Goal: Find specific page/section: Find specific page/section

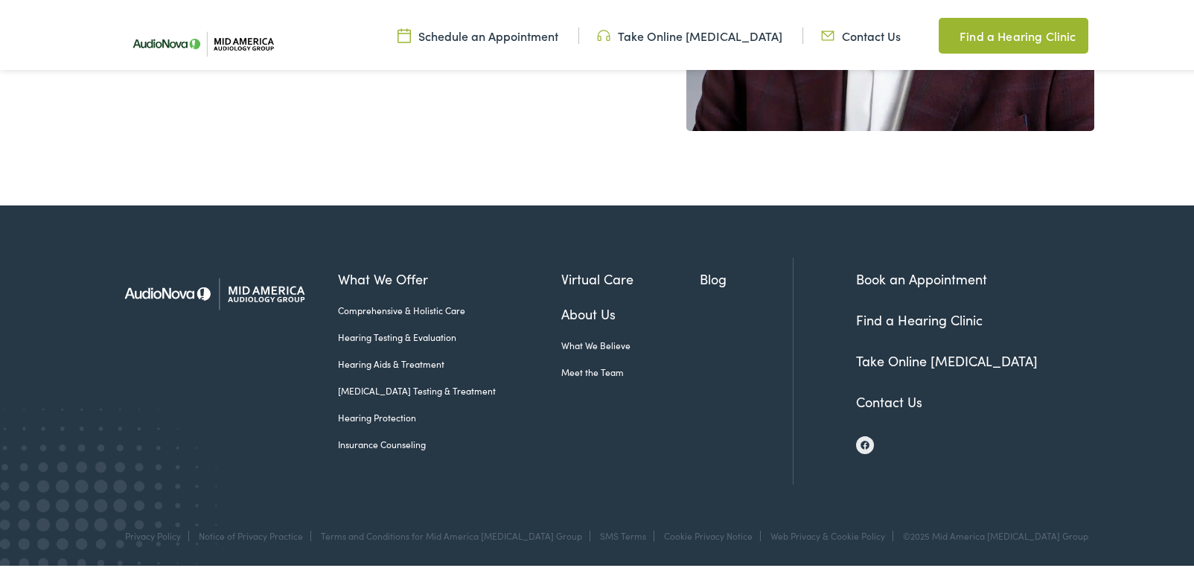
scroll to position [433, 0]
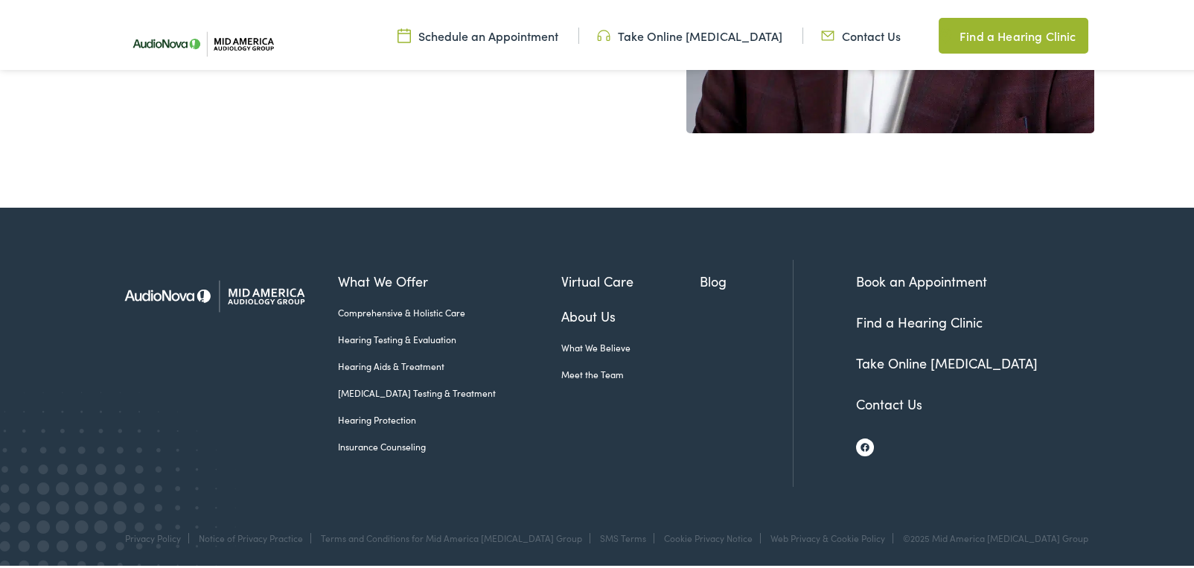
click at [860, 447] on img at bounding box center [864, 444] width 9 height 9
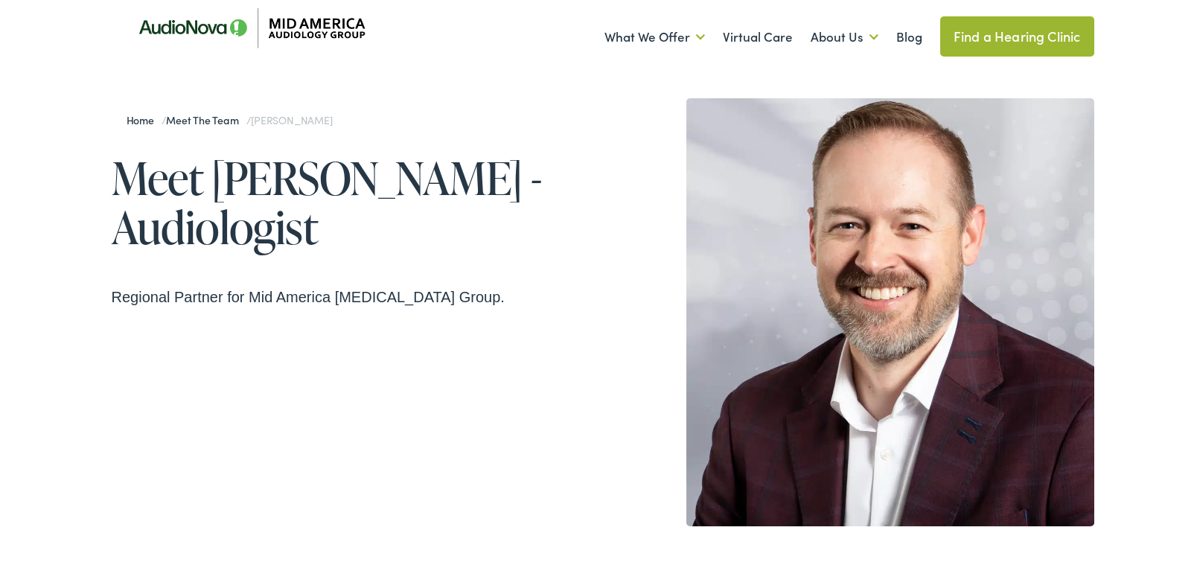
scroll to position [0, 0]
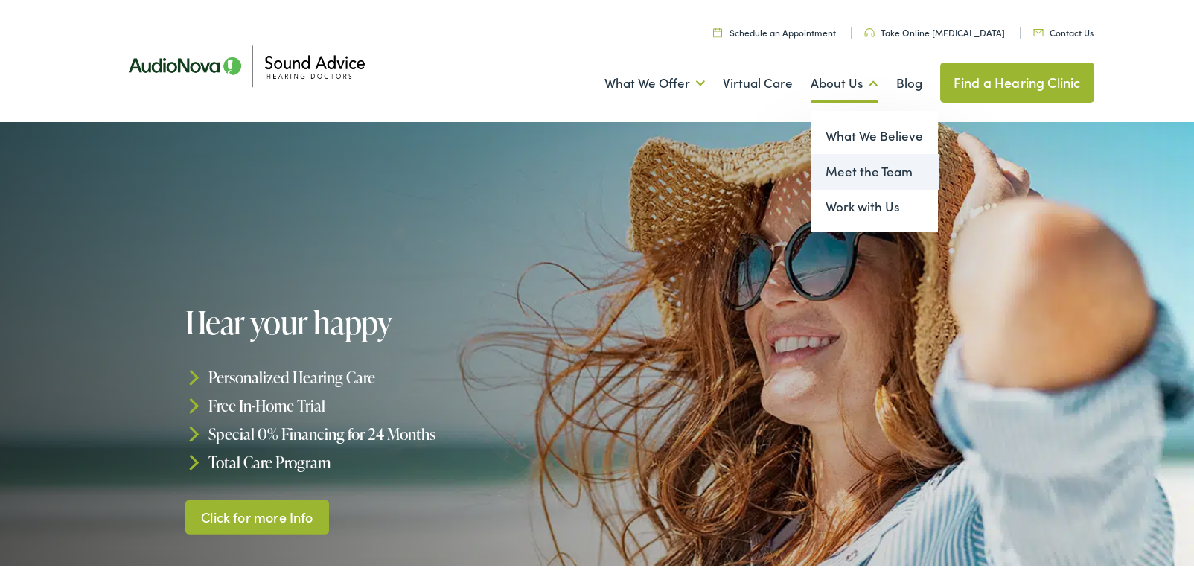
click at [839, 167] on link "Meet the Team" at bounding box center [874, 169] width 127 height 36
